Goal: Check status: Check status

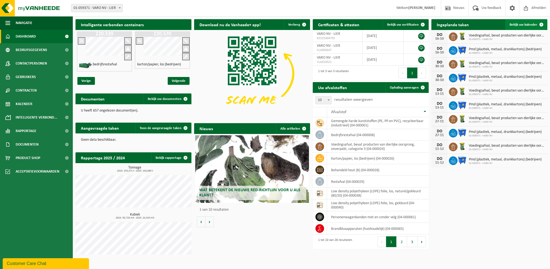
click at [522, 27] on link "Bekijk uw kalender" at bounding box center [527, 24] width 42 height 11
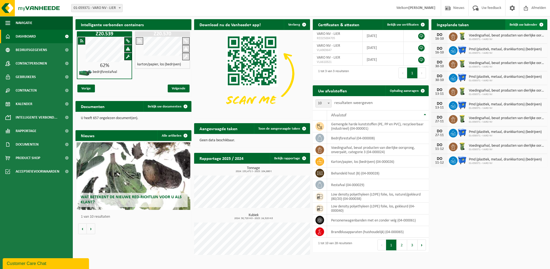
click at [527, 24] on span "Bekijk uw kalender" at bounding box center [524, 25] width 28 height 4
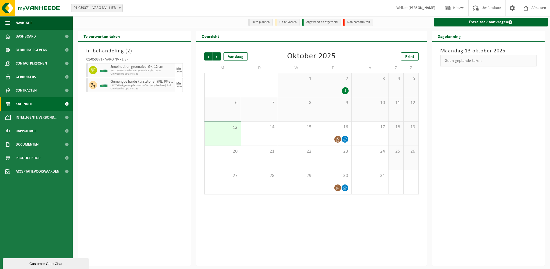
click at [345, 90] on div "2" at bounding box center [345, 90] width 7 height 7
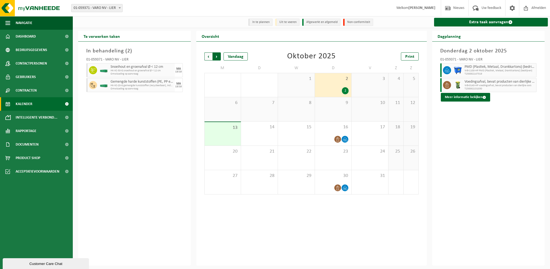
click at [205, 57] on span "Vorige" at bounding box center [209, 56] width 8 height 8
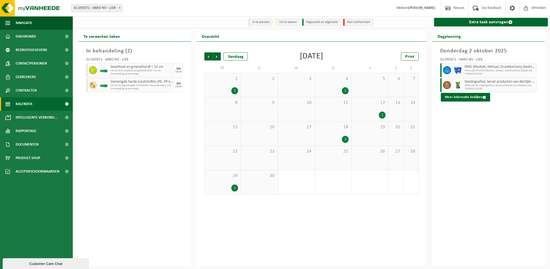
click at [236, 179] on div "29 1" at bounding box center [223, 182] width 36 height 24
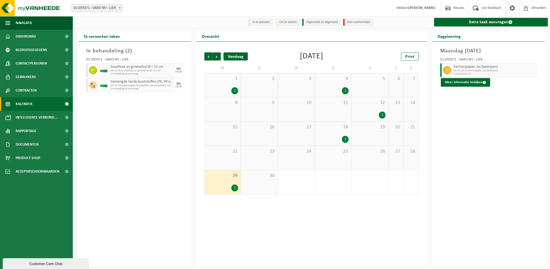
click at [229, 58] on div "Vandaag" at bounding box center [236, 56] width 24 height 8
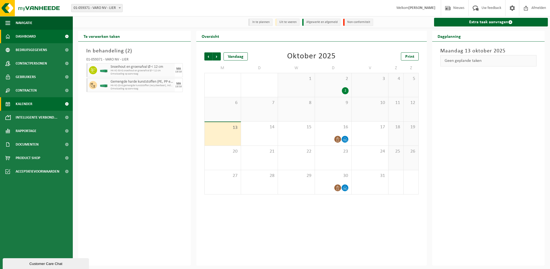
click at [46, 38] on link "Dashboard" at bounding box center [36, 36] width 73 height 13
